Goal: Transaction & Acquisition: Purchase product/service

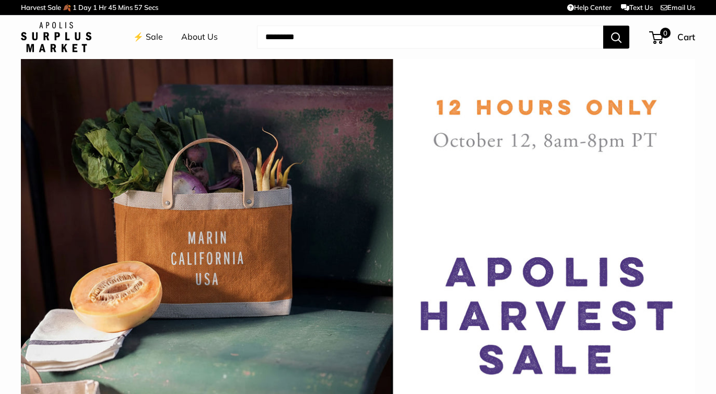
click at [526, 282] on img at bounding box center [358, 227] width 674 height 337
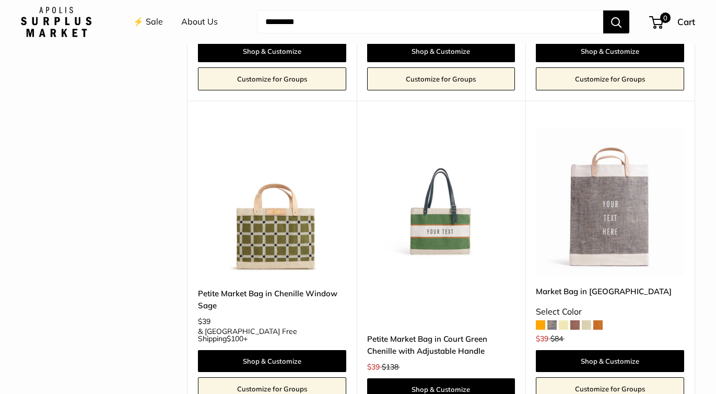
scroll to position [2355, 0]
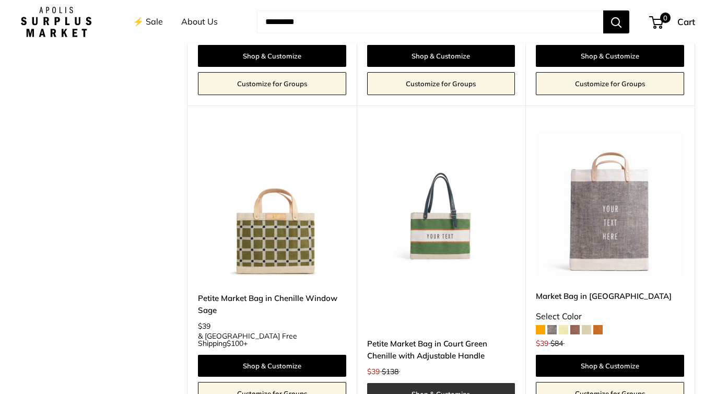
click at [457, 383] on link "Shop & Customize" at bounding box center [441, 394] width 148 height 22
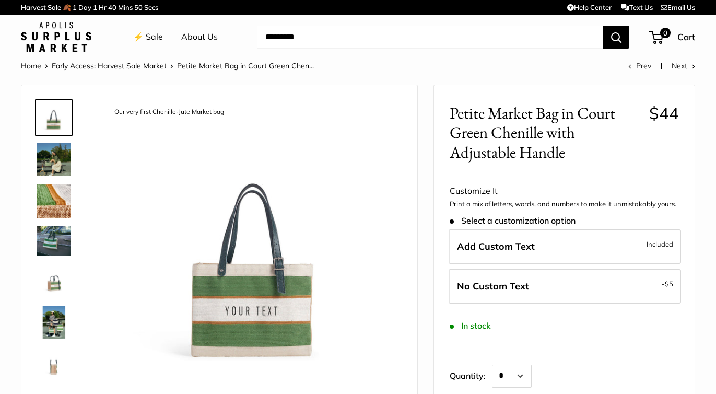
click at [60, 203] on img at bounding box center [53, 200] width 33 height 33
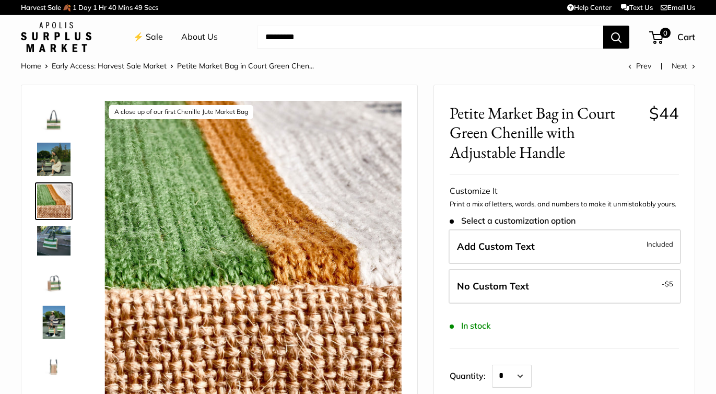
click at [58, 167] on img at bounding box center [53, 159] width 33 height 33
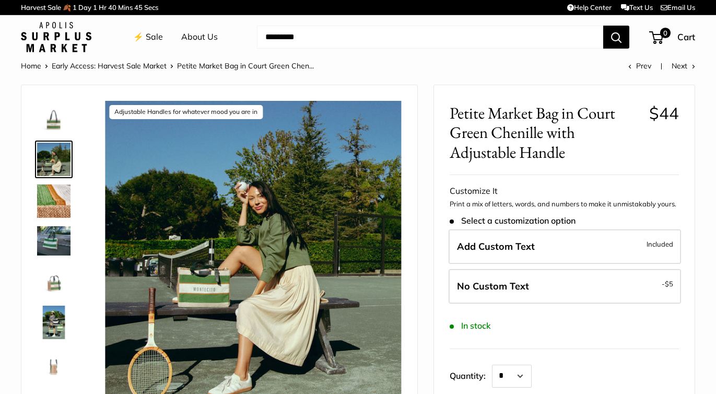
click at [49, 288] on img at bounding box center [53, 280] width 33 height 33
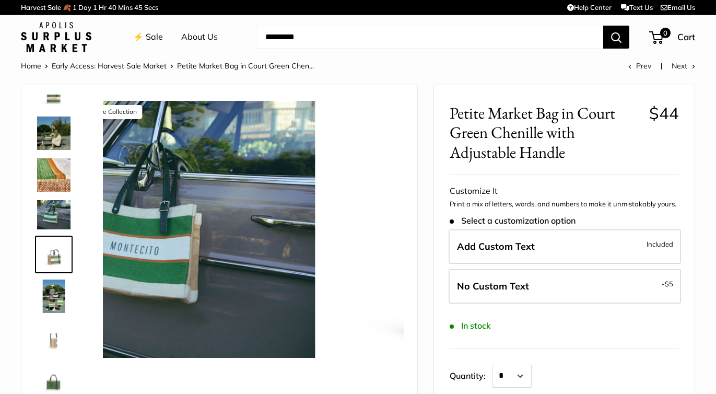
scroll to position [28, 0]
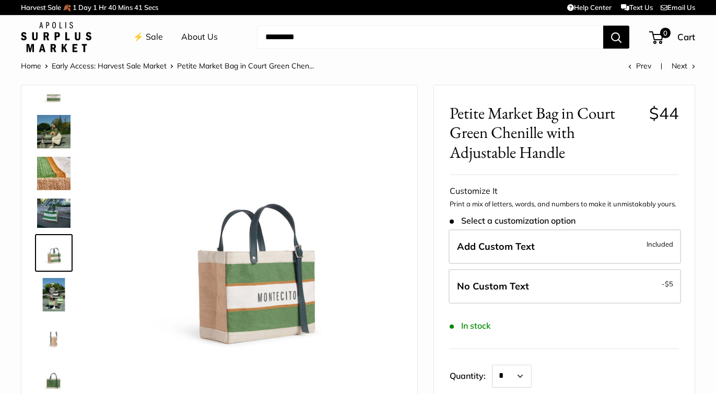
click at [54, 327] on img at bounding box center [53, 336] width 33 height 33
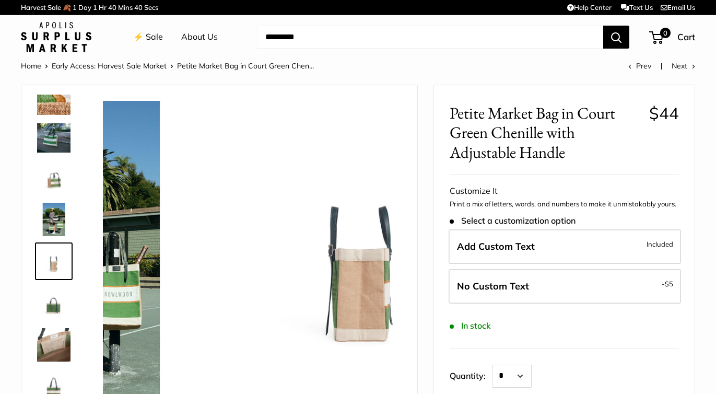
scroll to position [104, 0]
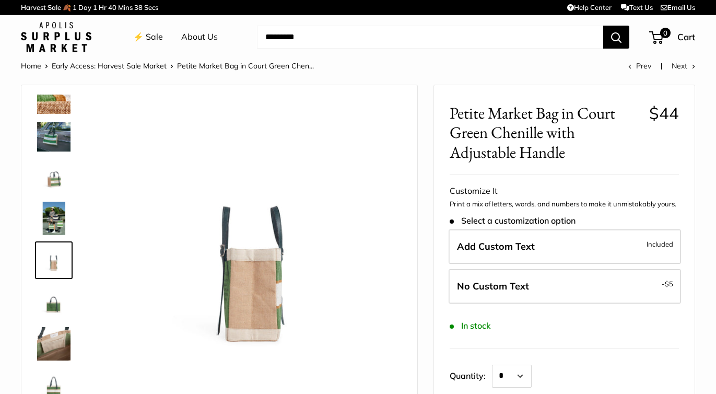
click at [57, 342] on img at bounding box center [53, 343] width 33 height 33
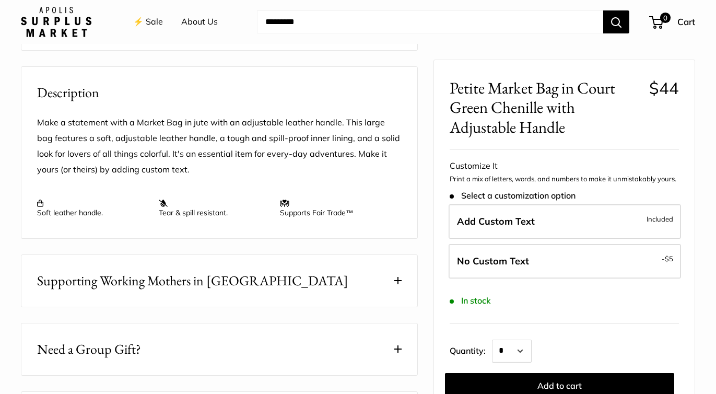
scroll to position [0, 0]
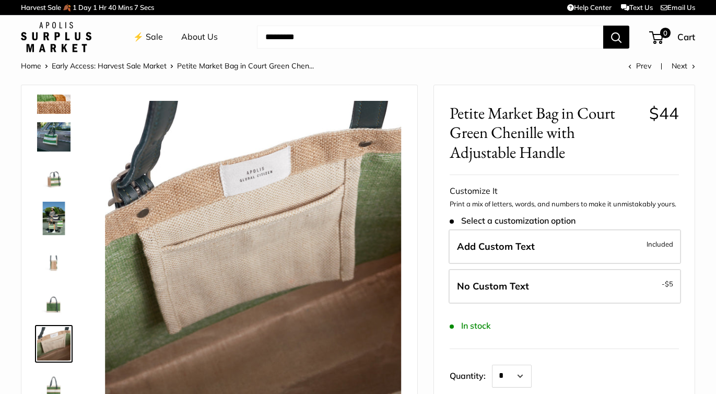
click at [55, 141] on img at bounding box center [53, 136] width 33 height 29
